Goal: Transaction & Acquisition: Purchase product/service

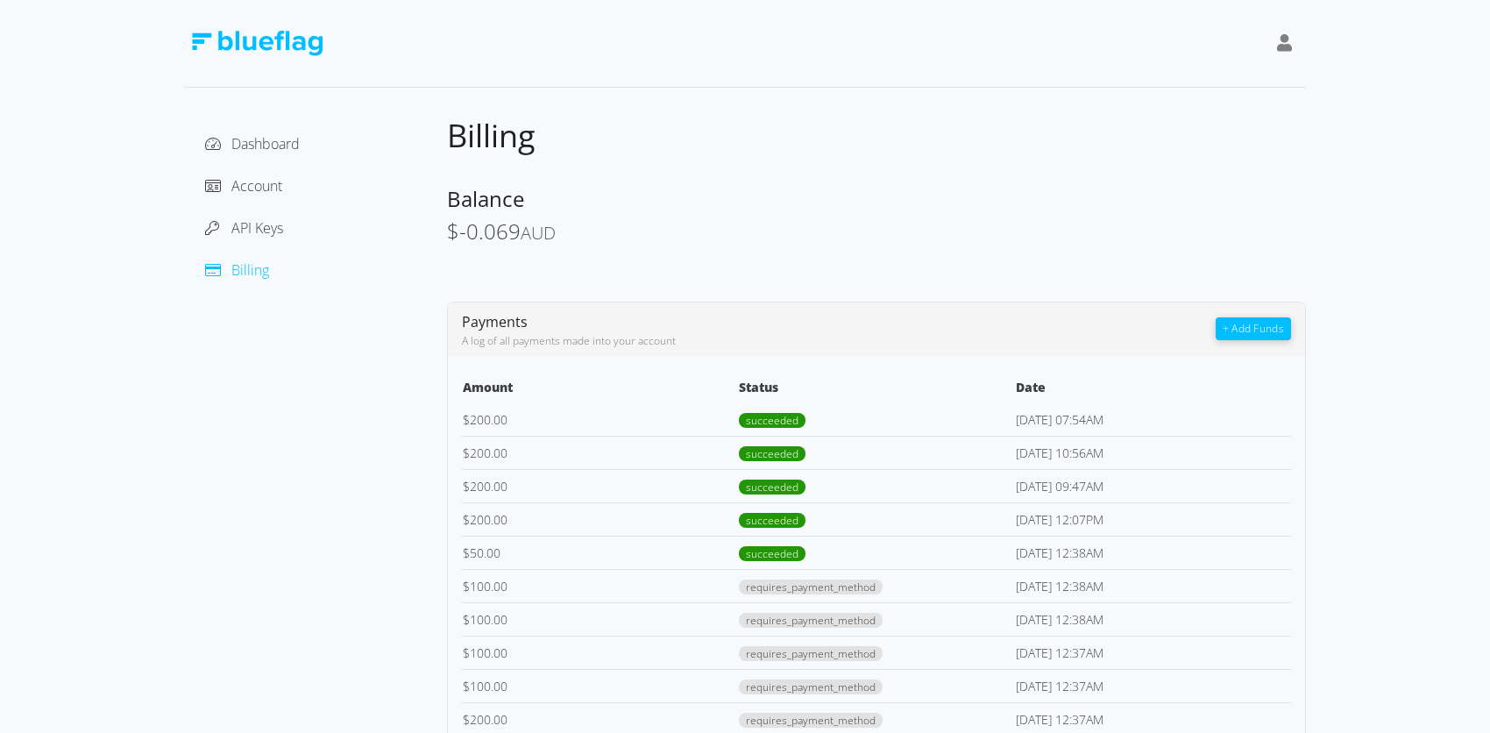
click at [1242, 317] on button "+ Add Funds" at bounding box center [1253, 328] width 75 height 23
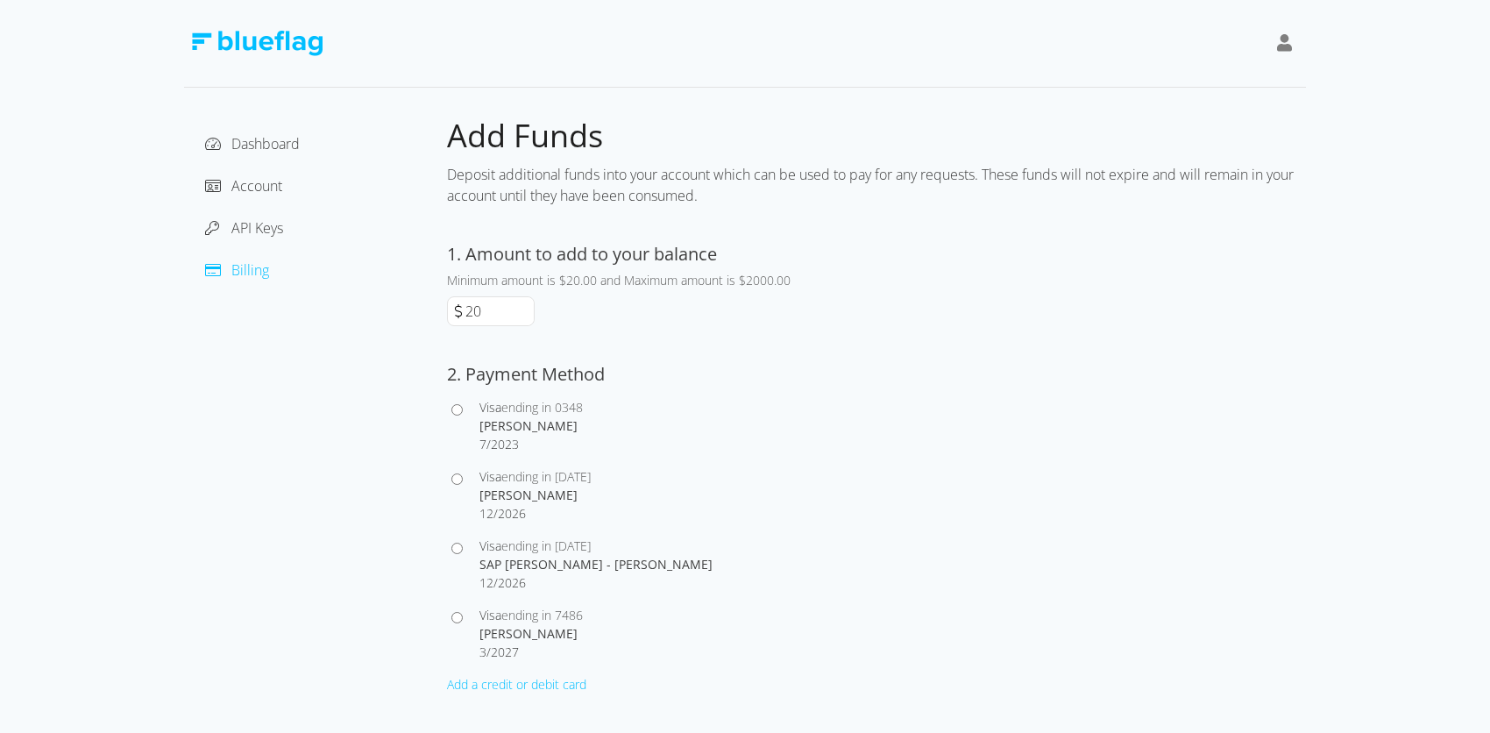
click at [487, 308] on input "20" at bounding box center [498, 311] width 72 height 28
type input "200"
click at [416, 481] on div "Dashboard Account API Keys Billing" at bounding box center [315, 448] width 263 height 665
click at [460, 621] on input "Visa ending in 7486 [PERSON_NAME] 3 / 2027" at bounding box center [456, 617] width 11 height 11
radio input "true"
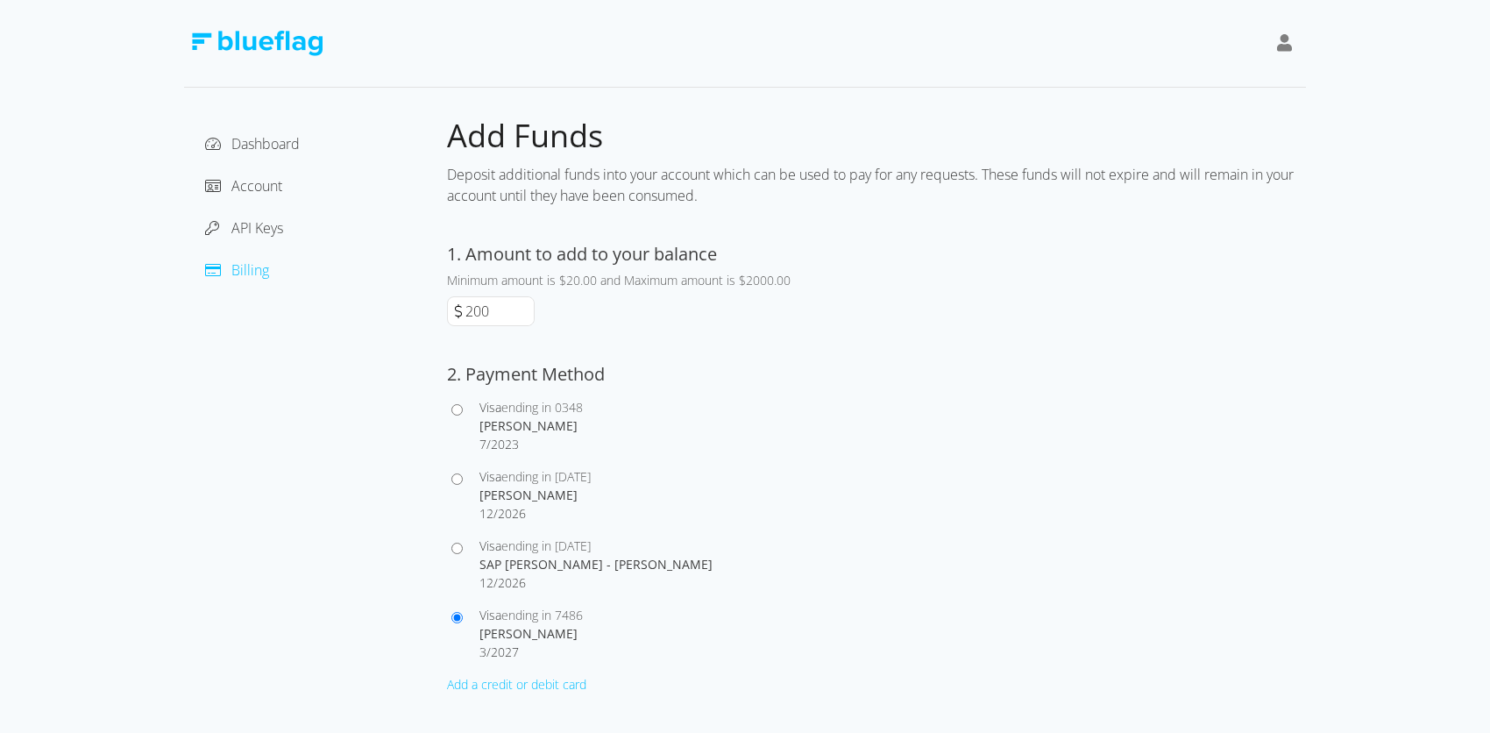
click at [464, 617] on div at bounding box center [463, 633] width 32 height 55
click at [462, 547] on input "Visa ending in [DATE] SAP [PERSON_NAME] - [PERSON_NAME] 12 / 2026" at bounding box center [456, 548] width 11 height 11
radio input "true"
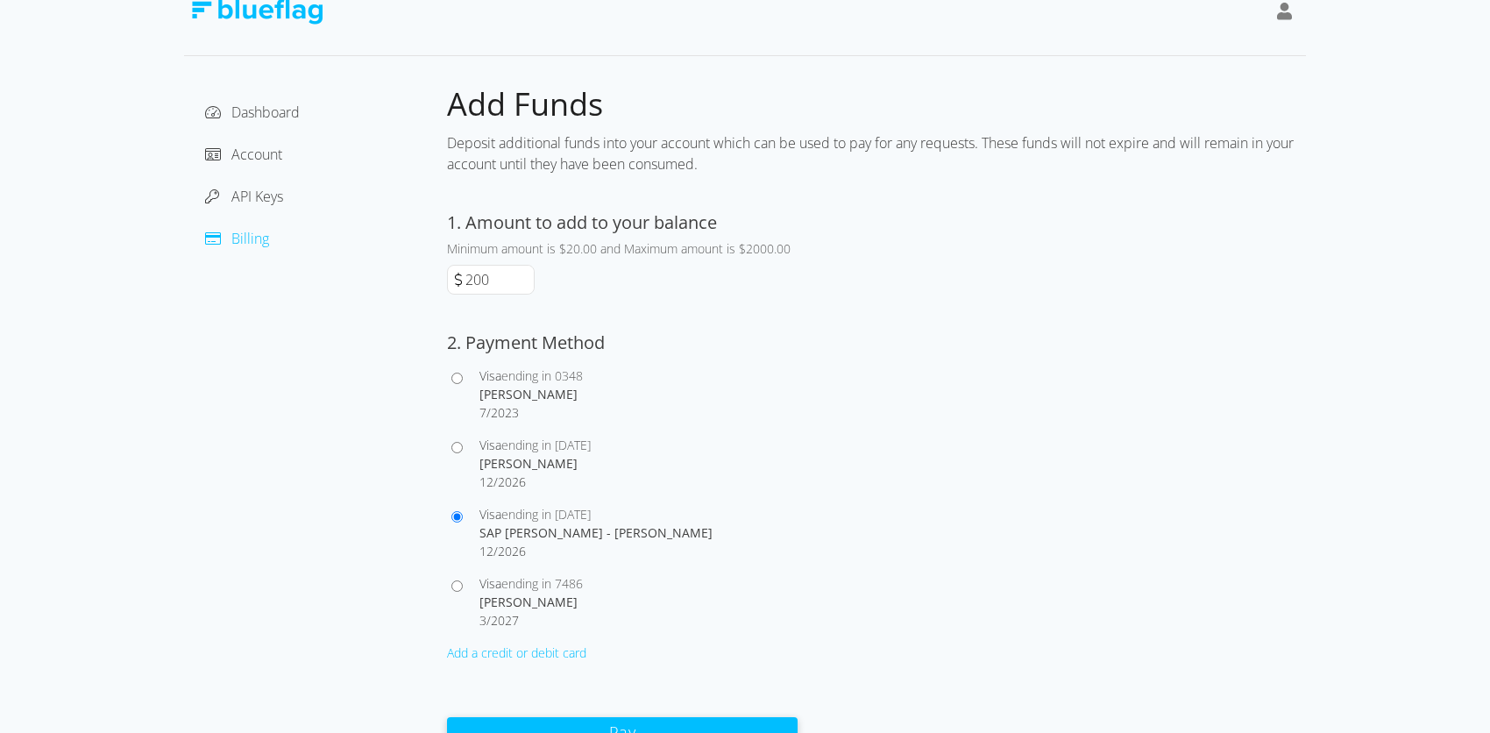
scroll to position [46, 0]
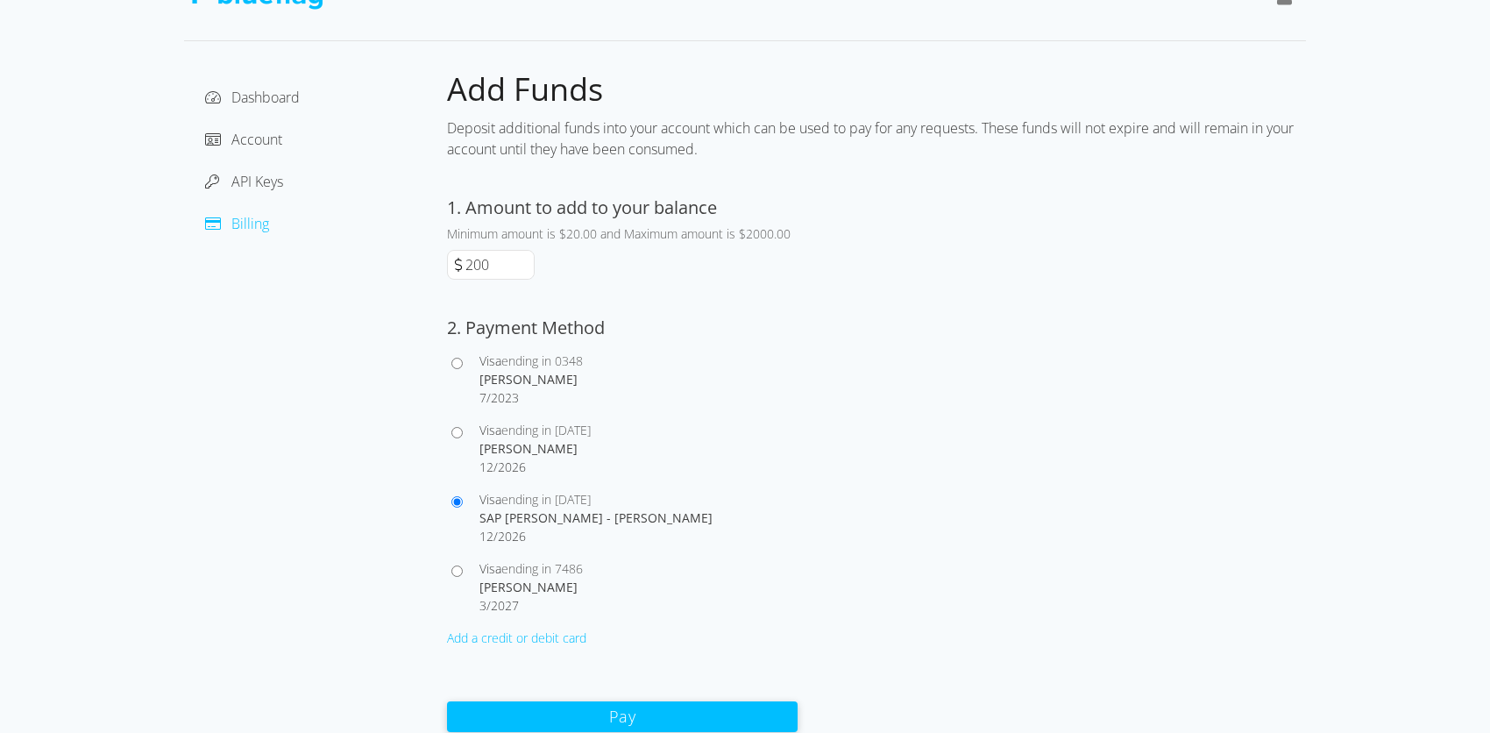
click at [556, 723] on button "Pay" at bounding box center [622, 716] width 351 height 31
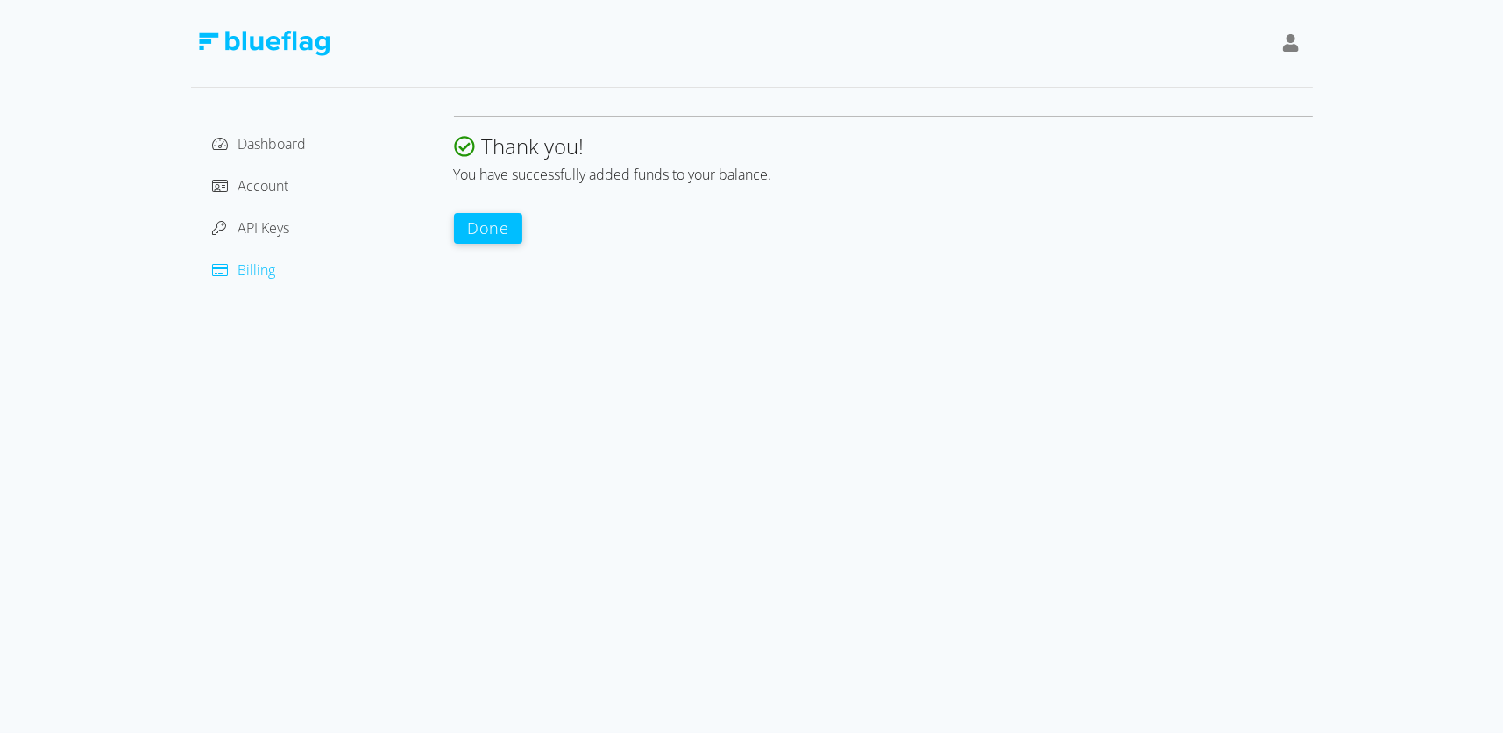
click at [1038, 491] on div "Dashboard Account API Keys Billing Thank you! You have successfully added funds…" at bounding box center [751, 366] width 1503 height 733
